Goal: Information Seeking & Learning: Learn about a topic

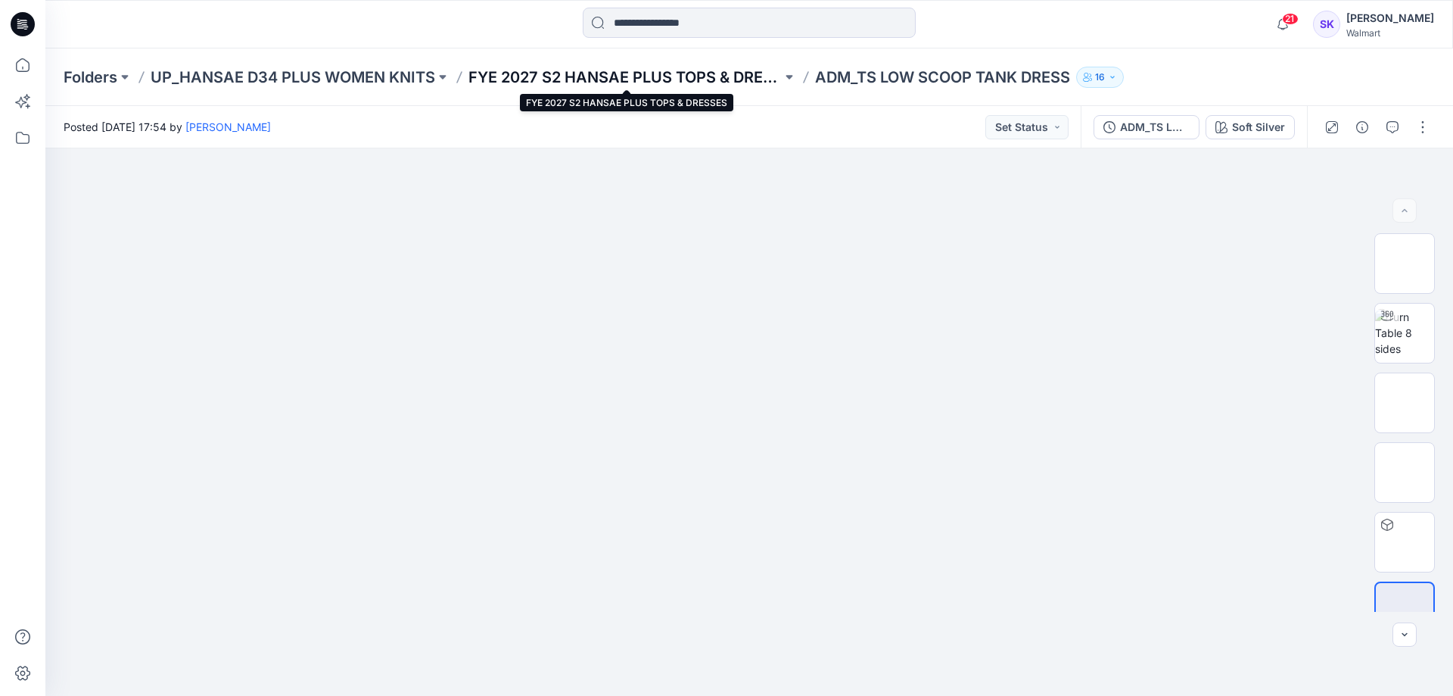
click at [599, 81] on p "FYE 2027 S2 HANSAE PLUS TOPS & DRESSES" at bounding box center [624, 77] width 313 height 21
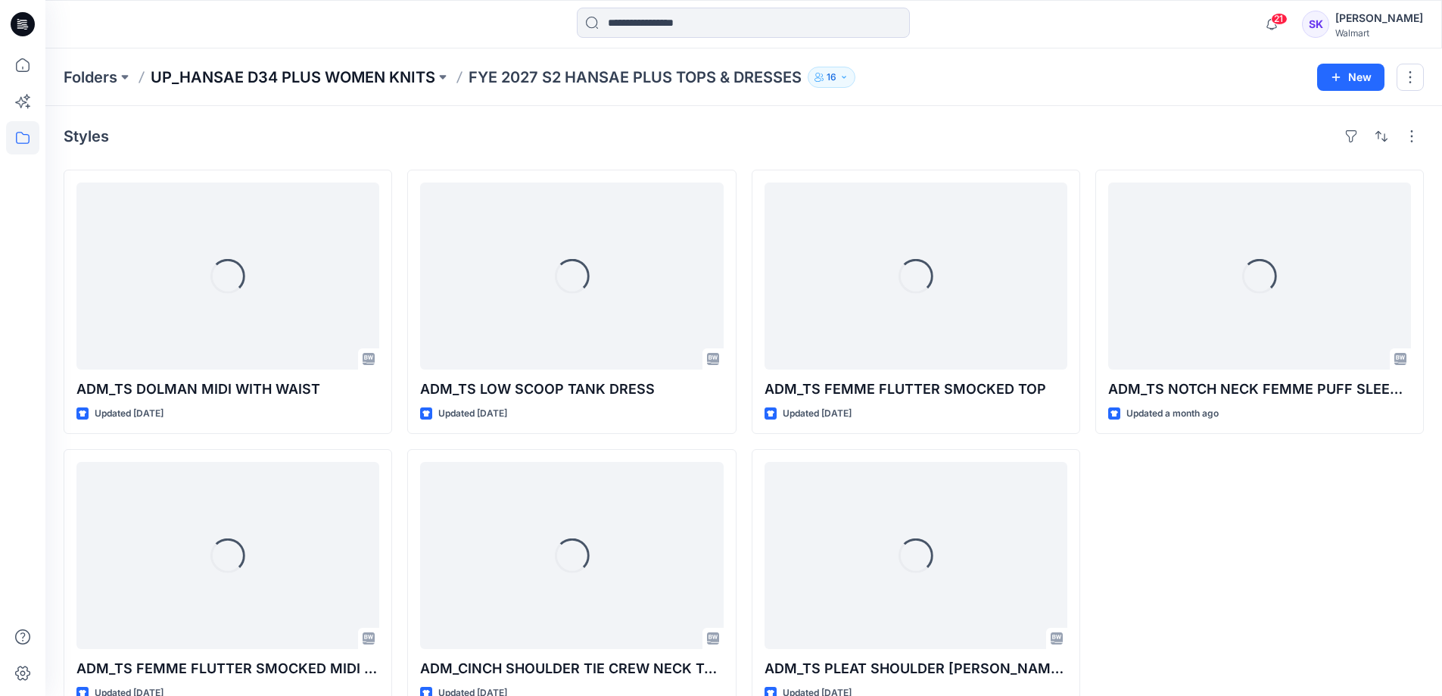
click at [363, 75] on p "UP_HANSAE D34 PLUS WOMEN KNITS" at bounding box center [293, 77] width 285 height 21
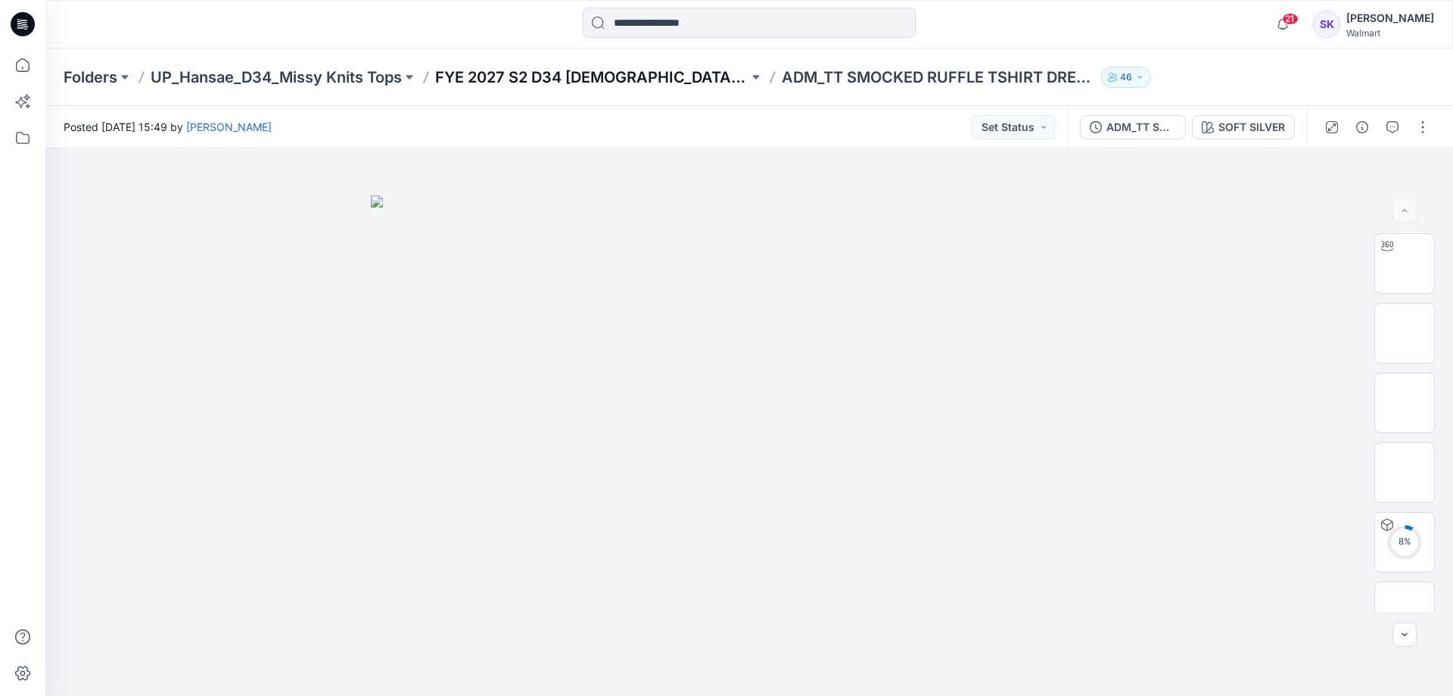
click at [506, 76] on p "FYE 2027 S2 D34 Ladies Tops - Hansae" at bounding box center [591, 77] width 313 height 21
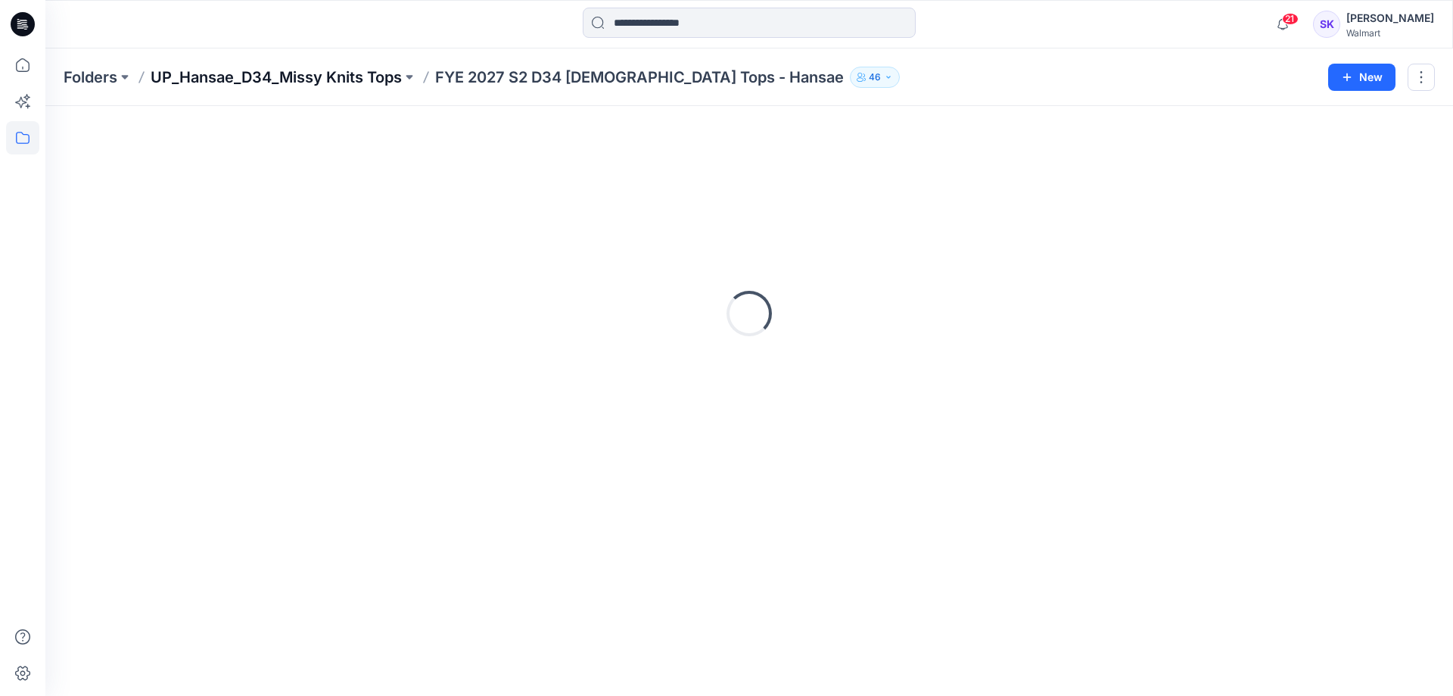
click at [350, 75] on p "UP_Hansae_D34_Missy Knits Tops" at bounding box center [276, 77] width 251 height 21
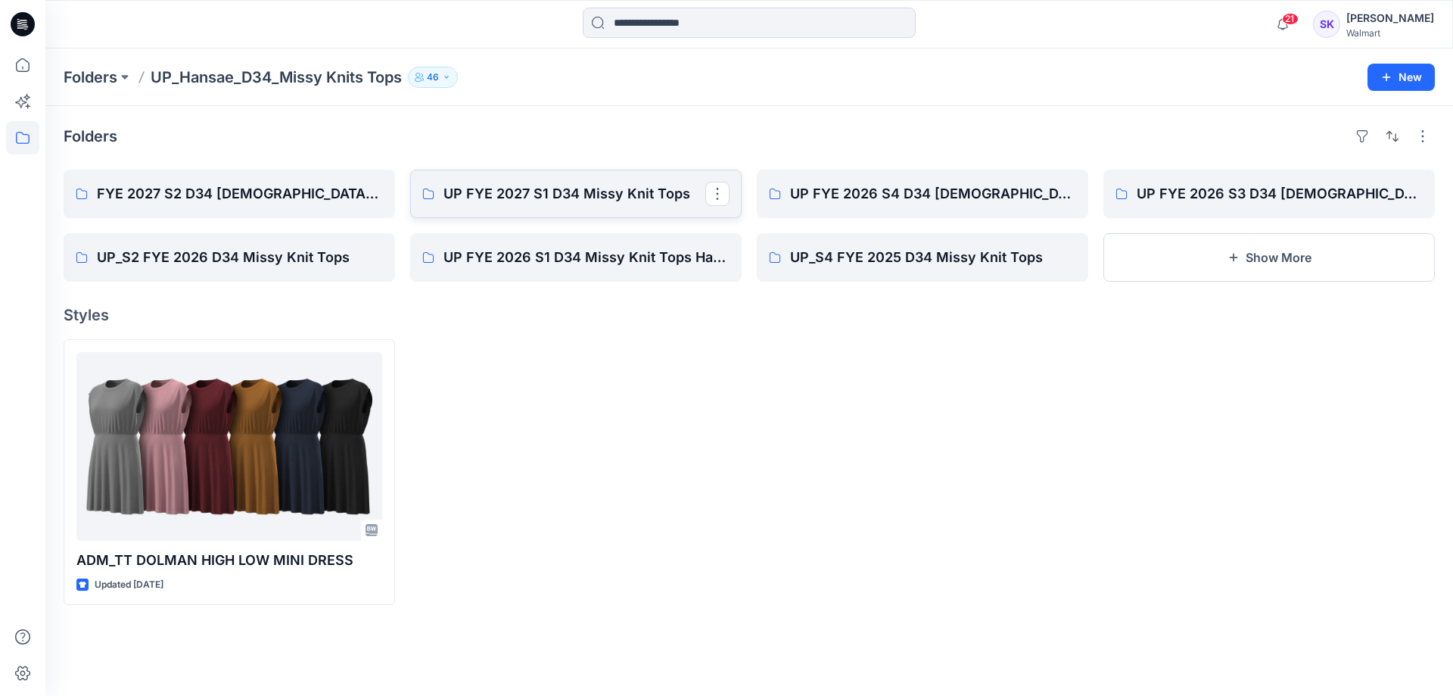
click at [567, 174] on link "UP FYE 2027 S1 D34 Missy Knit Tops" at bounding box center [575, 194] width 331 height 48
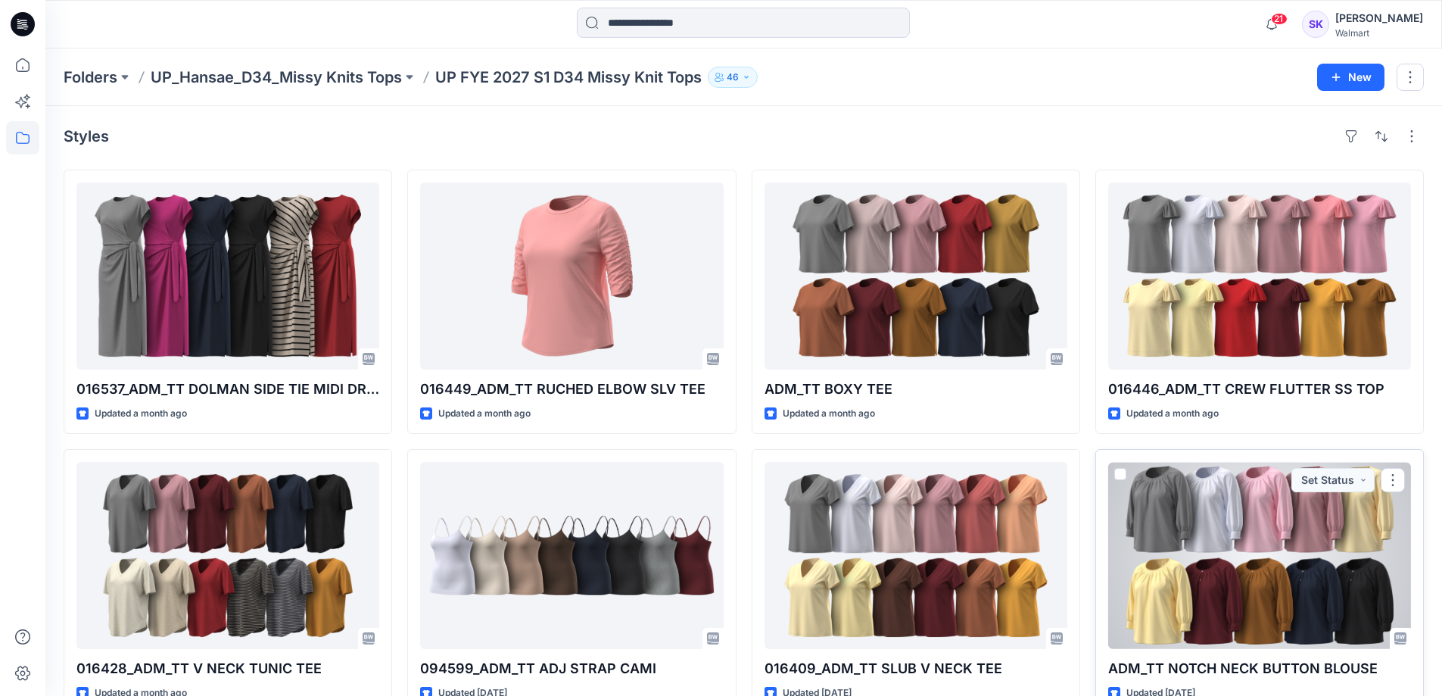
click at [1293, 539] on div at bounding box center [1259, 555] width 303 height 187
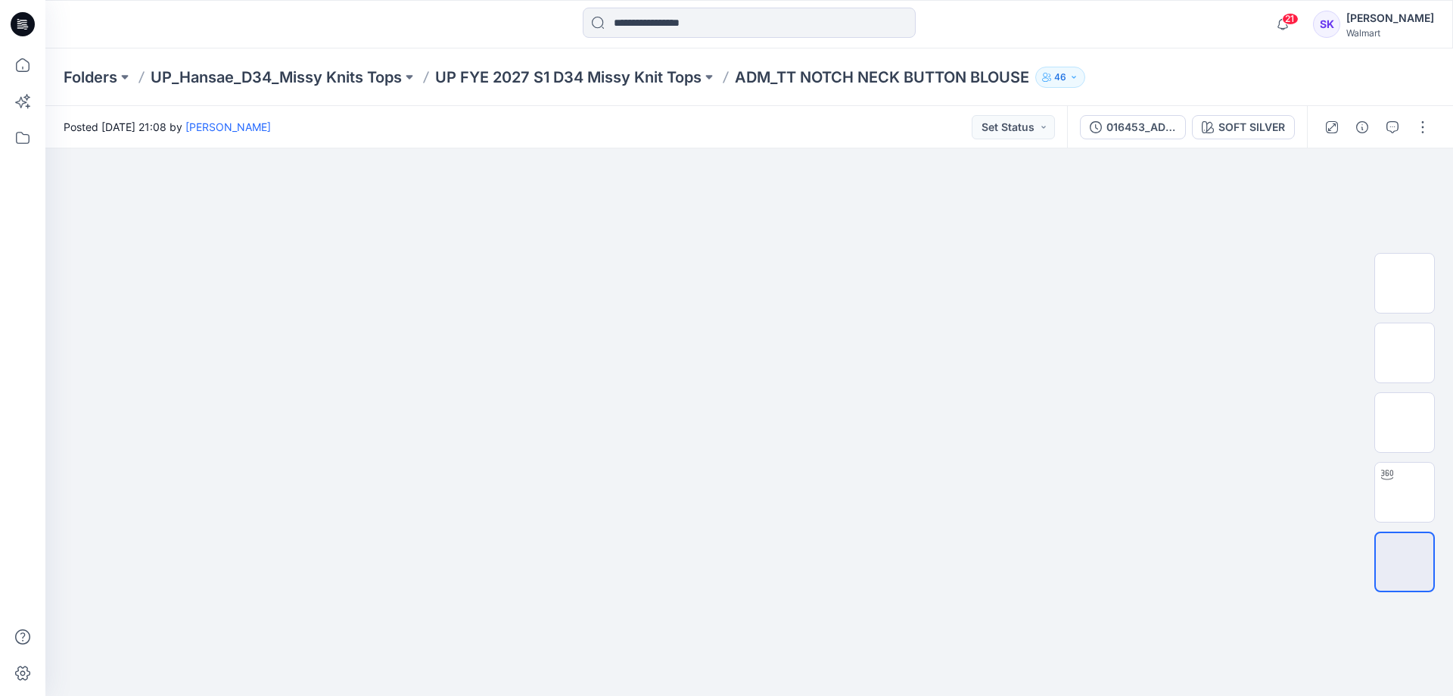
click at [1371, 76] on div "Folders UP_Hansae_D34_Missy Knits Tops UP FYE 2027 S1 D34 Missy Knit Tops ADM_T…" at bounding box center [749, 77] width 1408 height 58
click at [1418, 125] on button "button" at bounding box center [1423, 127] width 24 height 24
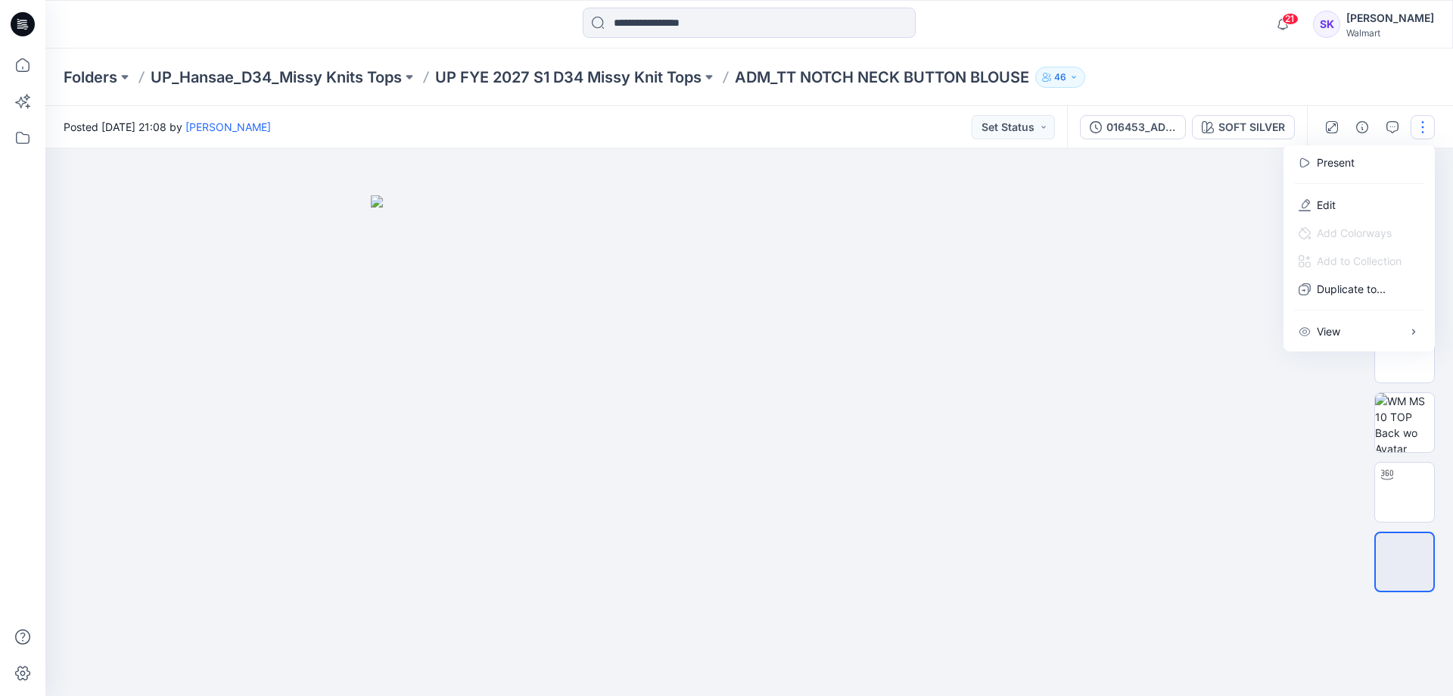
click at [1360, 96] on div "Folders UP_Hansae_D34_Missy Knits Tops UP FYE 2027 S1 D34 Missy Knit Tops ADM_T…" at bounding box center [749, 77] width 1408 height 58
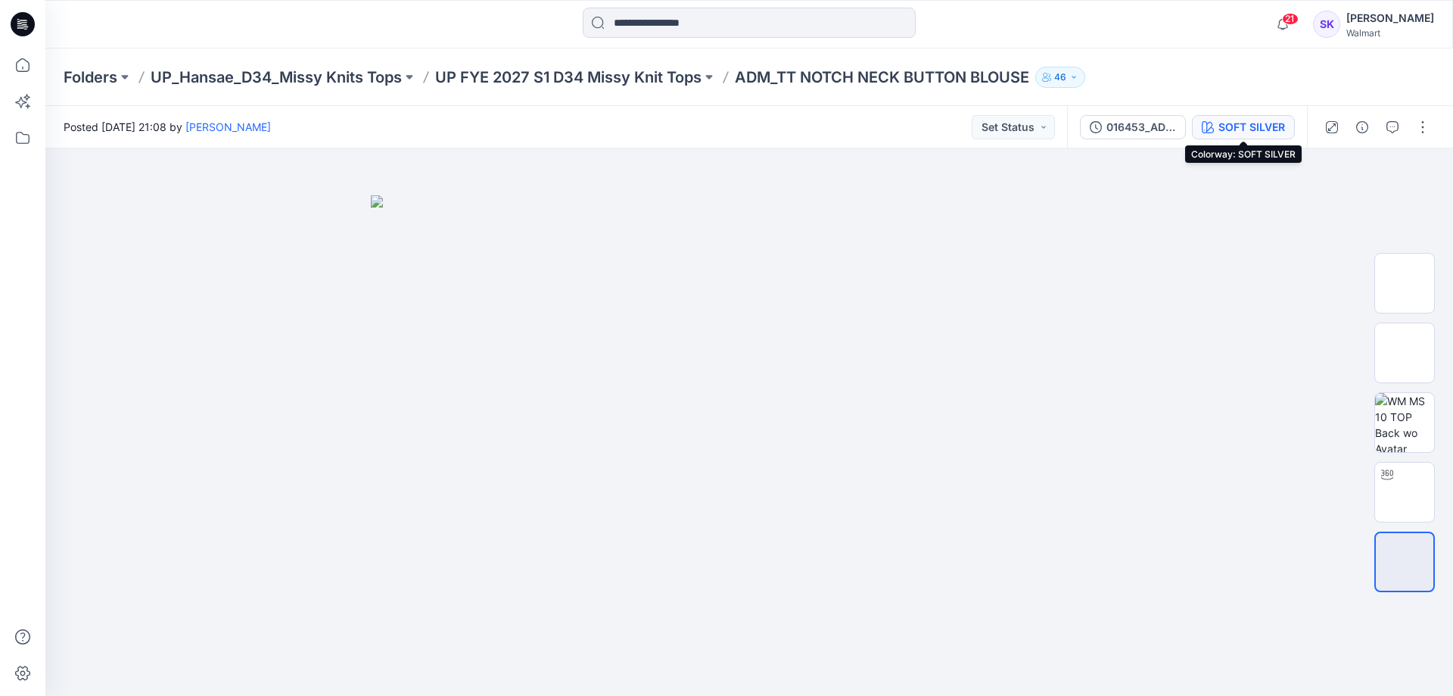
click at [1219, 127] on div "SOFT SILVER" at bounding box center [1251, 127] width 67 height 17
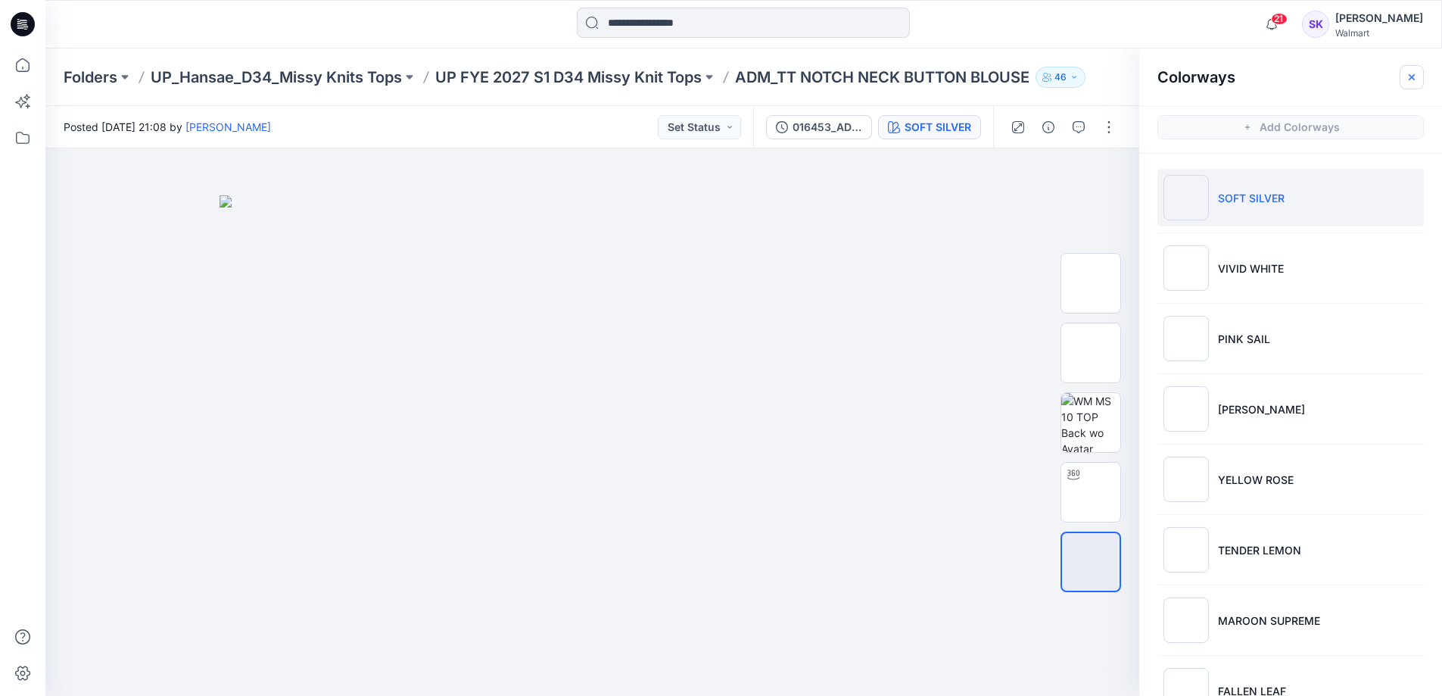
click at [1414, 77] on icon "button" at bounding box center [1411, 77] width 12 height 12
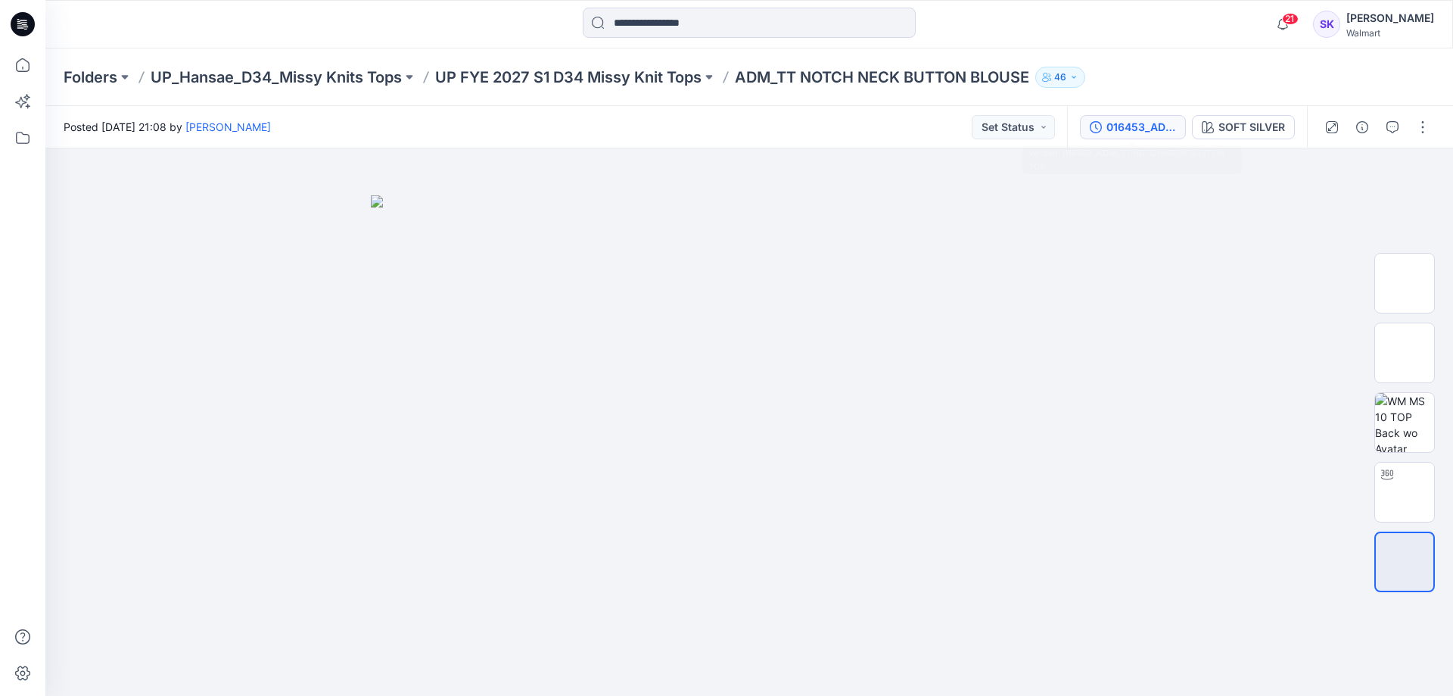
click at [1140, 129] on div "016453_ADM_TT NOTCH NECK BUTTON TOP" at bounding box center [1141, 127] width 70 height 17
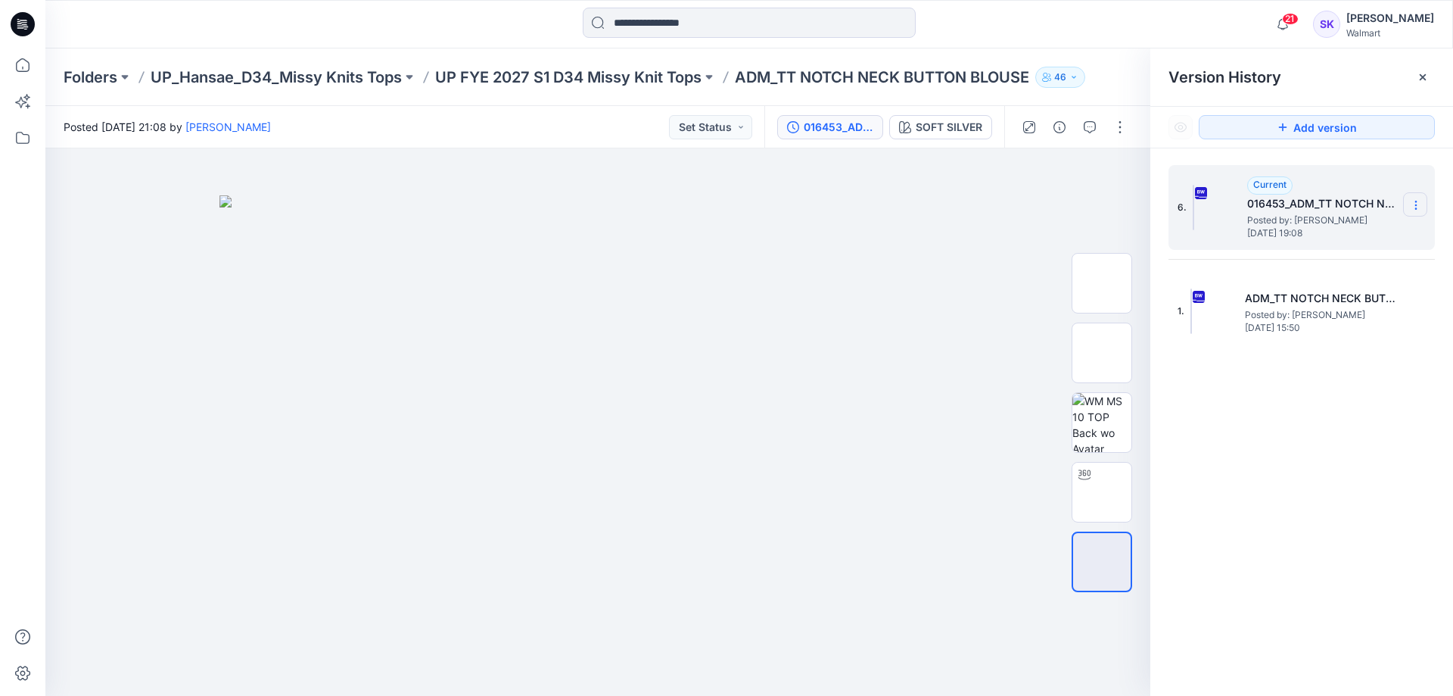
click at [1415, 204] on icon at bounding box center [1416, 205] width 12 height 12
click at [1342, 422] on div "6. Current 016453_ADM_TT NOTCH NECK BUTTON TOP Posted by: Stephanie Kang May 20…" at bounding box center [1301, 432] width 303 height 569
click at [1417, 204] on icon at bounding box center [1416, 205] width 12 height 12
click at [1390, 243] on span "Download Source BW File" at bounding box center [1339, 235] width 126 height 18
click at [1262, 570] on div "6. Current 016453_ADM_TT NOTCH NECK BUTTON TOP Posted by: Stephanie Kang May 20…" at bounding box center [1301, 432] width 303 height 569
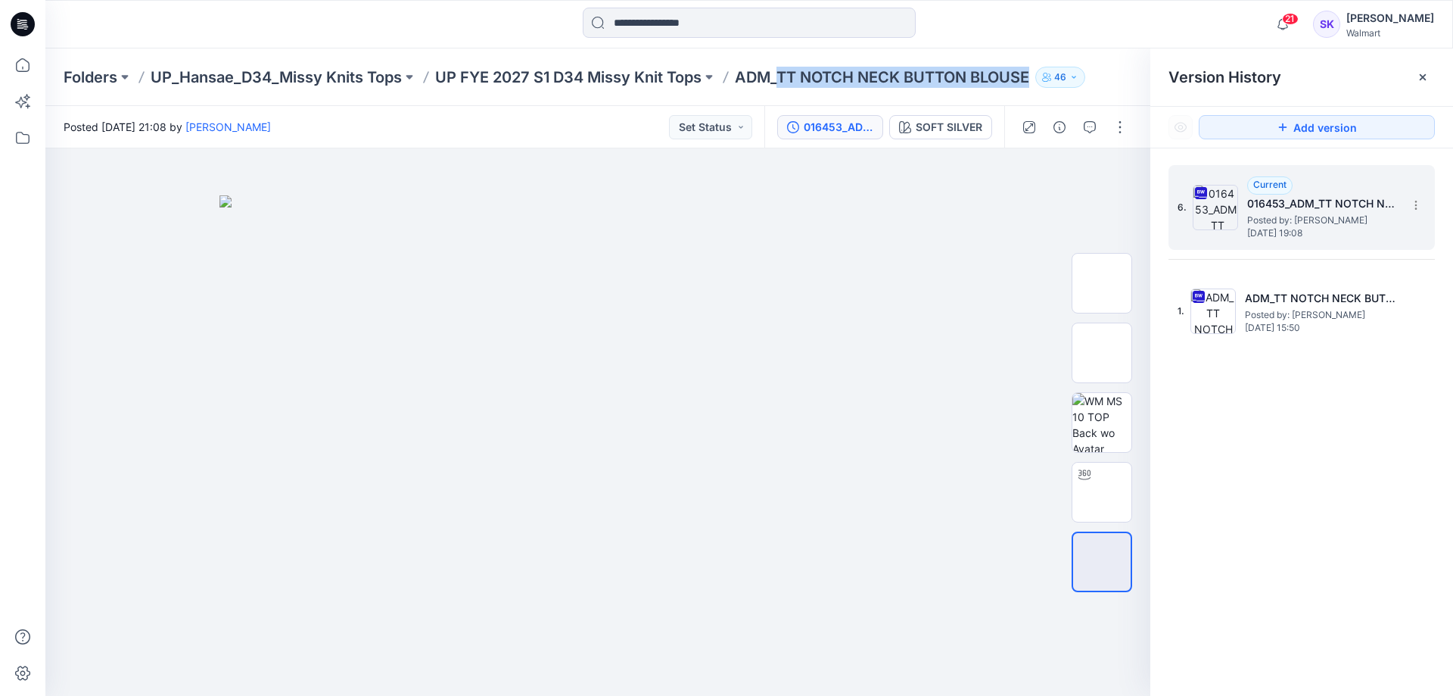
drag, startPoint x: 786, startPoint y: 76, endPoint x: 1039, endPoint y: 75, distance: 252.8
click at [1029, 75] on p "ADM_TT NOTCH NECK BUTTON BLOUSE" at bounding box center [882, 77] width 294 height 21
copy p "TT NOTCH NECK BUTTON BLOUSE"
click at [1221, 549] on div "6. Current 016453_ADM_TT NOTCH NECK BUTTON TOP Posted by: Stephanie Kang May 20…" at bounding box center [1301, 432] width 303 height 569
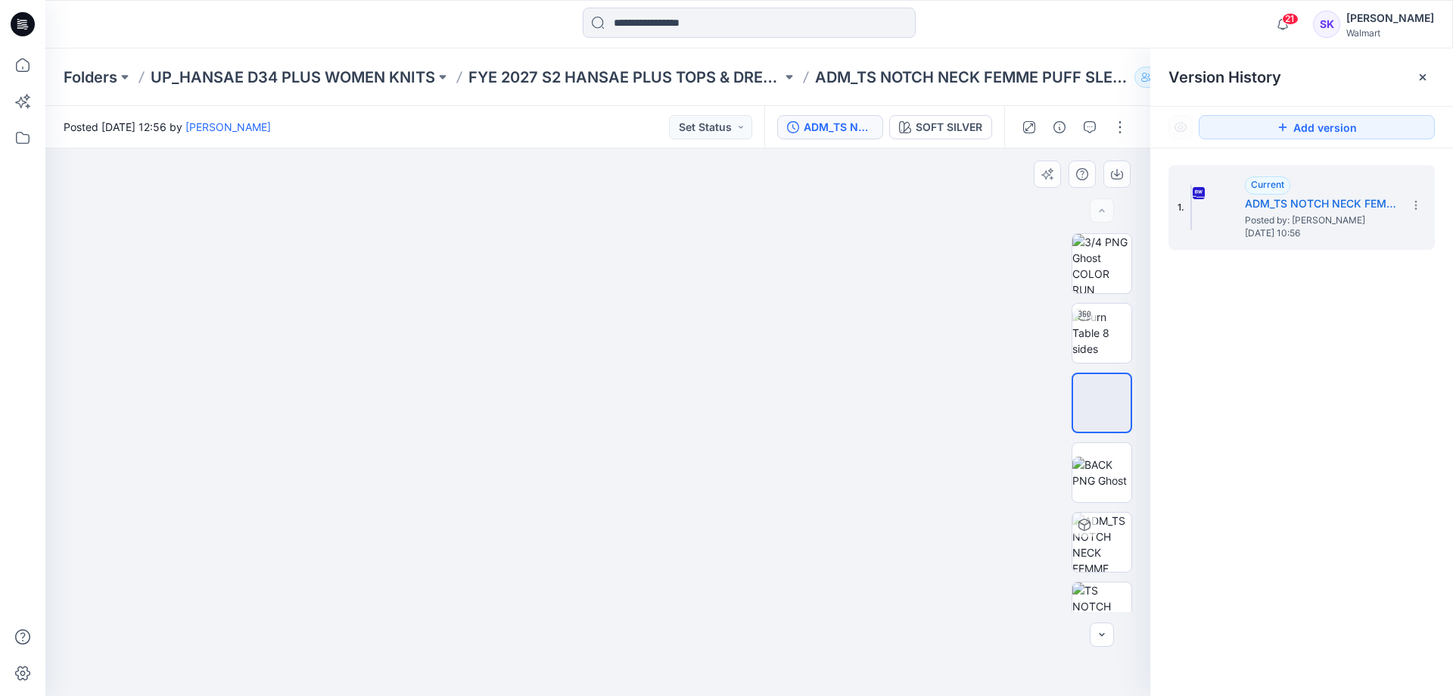
click at [75, 410] on div at bounding box center [597, 421] width 1105 height 547
click at [1248, 465] on div "1. Current ADM_TS NOTCH NECK FEMME PUFF SLEEVE TOP Posted by: Stephanie Kang Ju…" at bounding box center [1301, 432] width 303 height 569
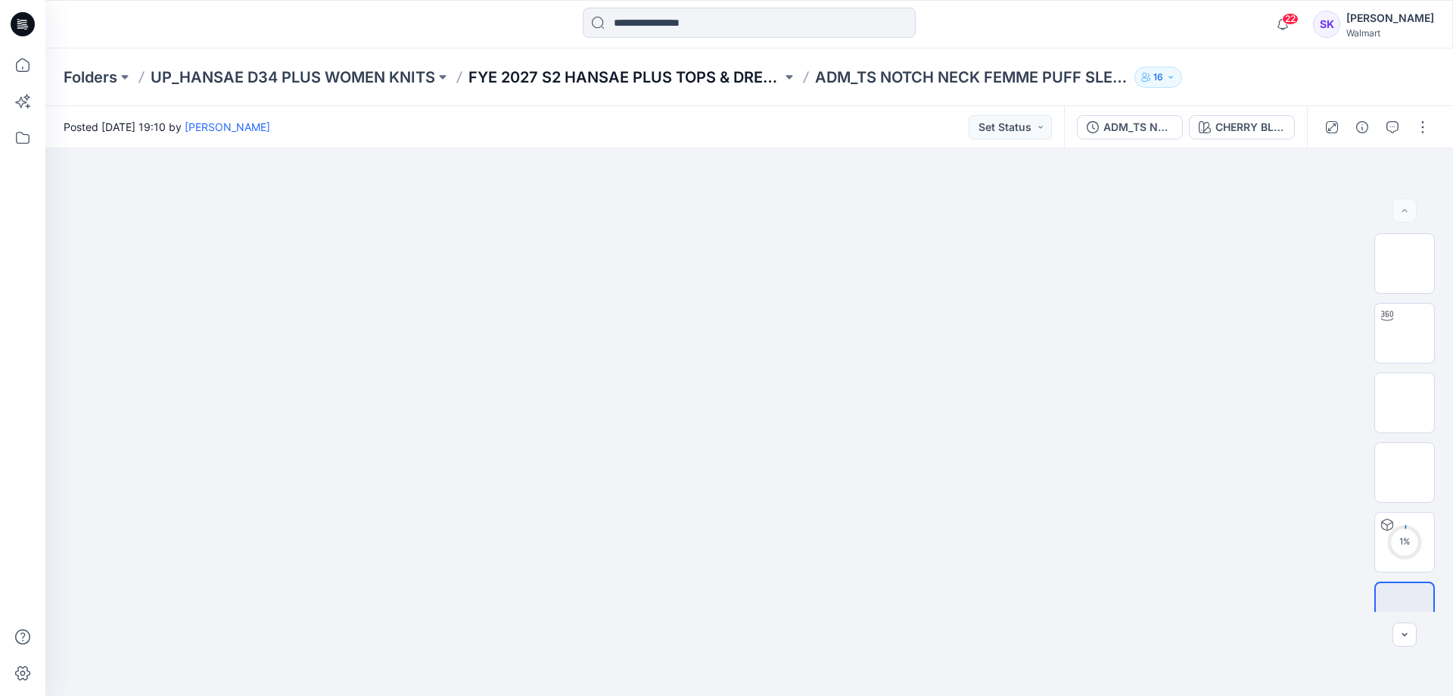
click at [775, 72] on p "FYE 2027 S2 HANSAE PLUS TOPS & DRESSES" at bounding box center [624, 77] width 313 height 21
